Goal: Entertainment & Leisure: Consume media (video, audio)

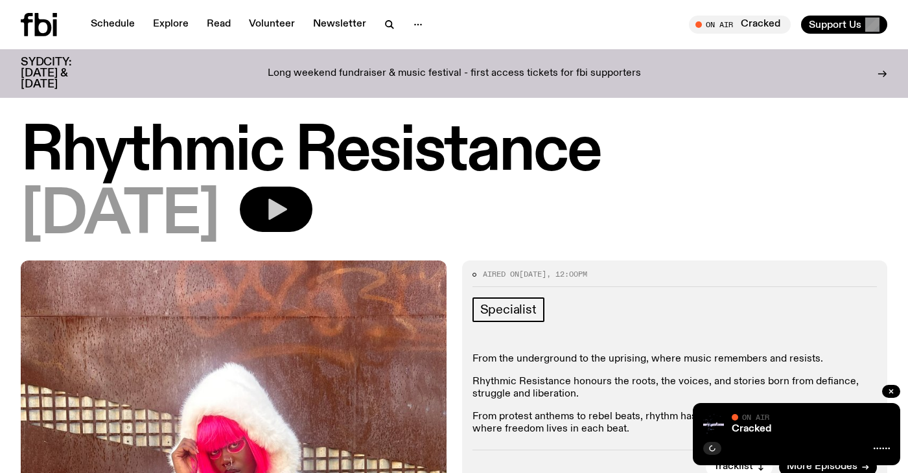
click at [287, 209] on icon "button" at bounding box center [277, 209] width 19 height 21
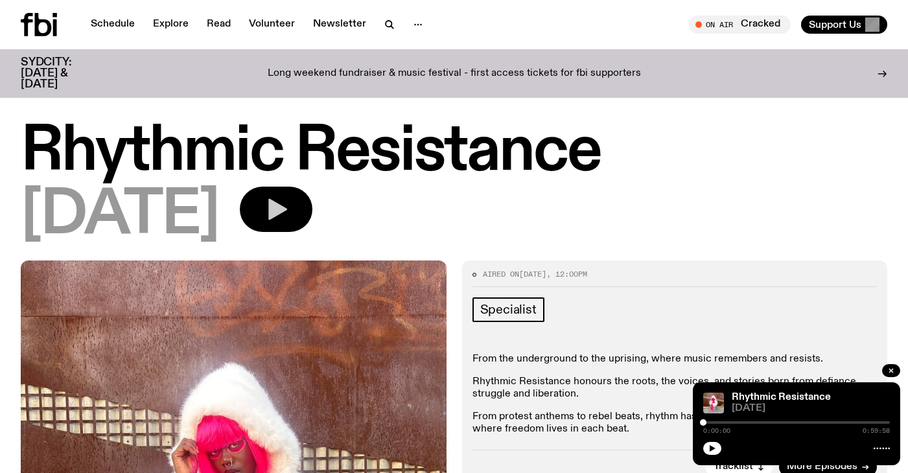
click at [289, 216] on icon "button" at bounding box center [276, 209] width 26 height 26
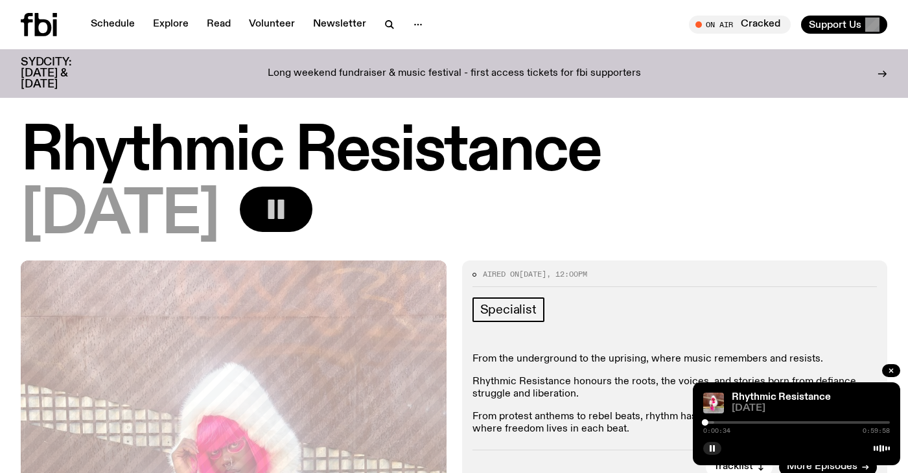
drag, startPoint x: 728, startPoint y: 431, endPoint x: 702, endPoint y: 429, distance: 26.0
click at [726, 431] on span "0:00:34" at bounding box center [716, 431] width 27 height 6
click at [707, 423] on div at bounding box center [707, 422] width 6 height 6
click at [711, 422] on div at bounding box center [709, 422] width 6 height 6
click at [715, 422] on div at bounding box center [715, 422] width 6 height 6
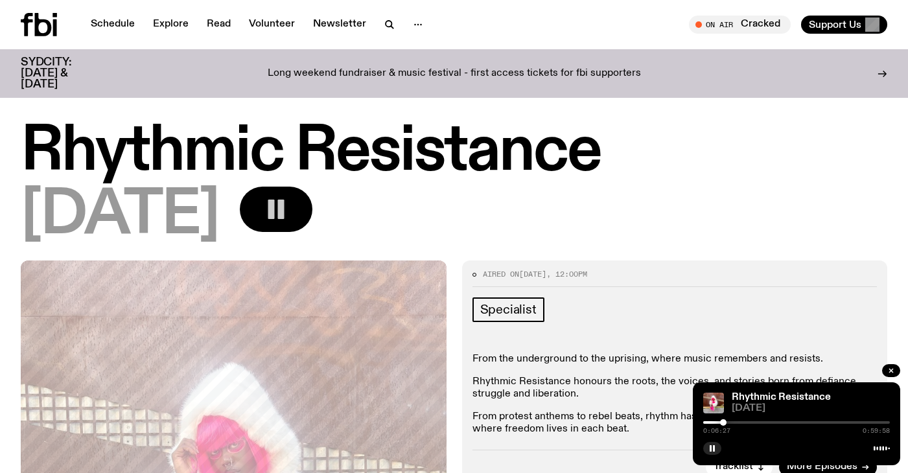
drag, startPoint x: 723, startPoint y: 421, endPoint x: 731, endPoint y: 422, distance: 7.9
click at [726, 422] on div at bounding box center [723, 422] width 6 height 6
drag, startPoint x: 731, startPoint y: 422, endPoint x: 741, endPoint y: 421, distance: 10.4
click at [741, 421] on div at bounding box center [741, 422] width 6 height 6
drag, startPoint x: 741, startPoint y: 421, endPoint x: 767, endPoint y: 421, distance: 25.9
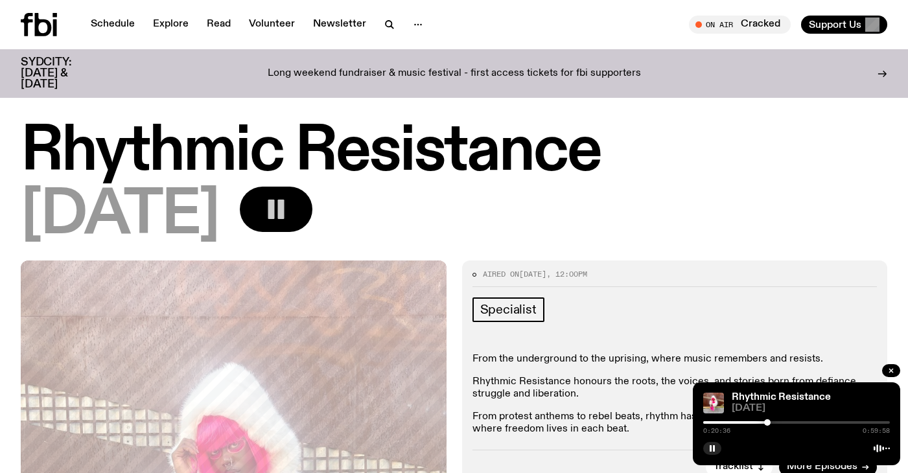
click at [767, 421] on div at bounding box center [767, 422] width 6 height 6
drag, startPoint x: 714, startPoint y: 448, endPoint x: 689, endPoint y: 351, distance: 100.4
click at [714, 448] on rect "button" at bounding box center [714, 448] width 2 height 6
